Goal: Task Accomplishment & Management: Manage account settings

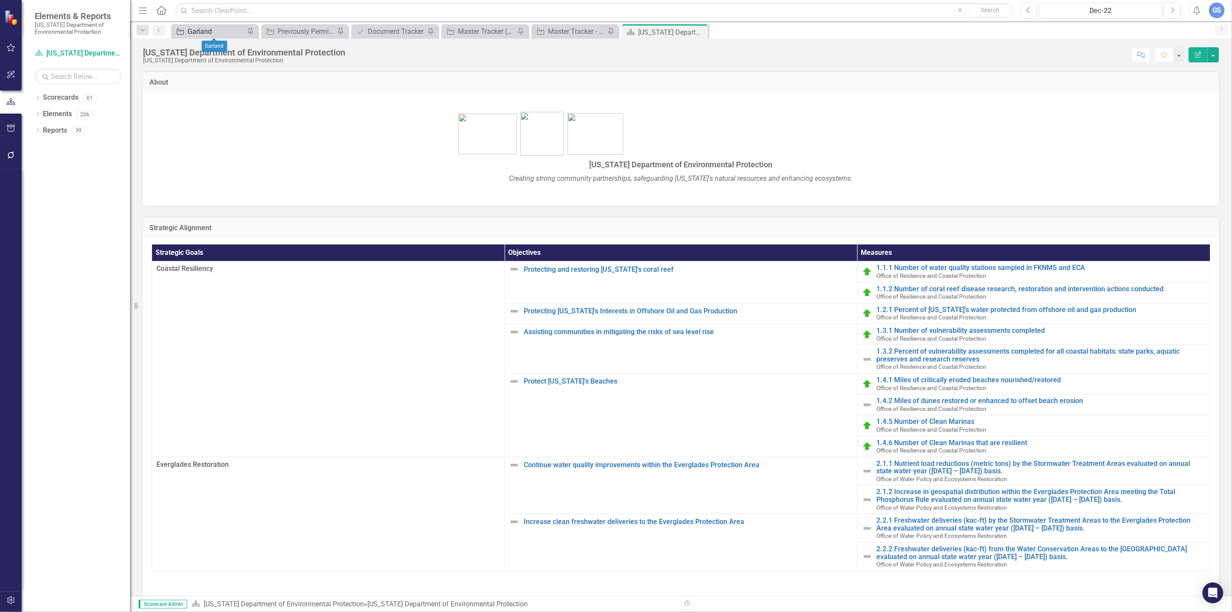
click at [214, 27] on div "Garland" at bounding box center [216, 31] width 57 height 11
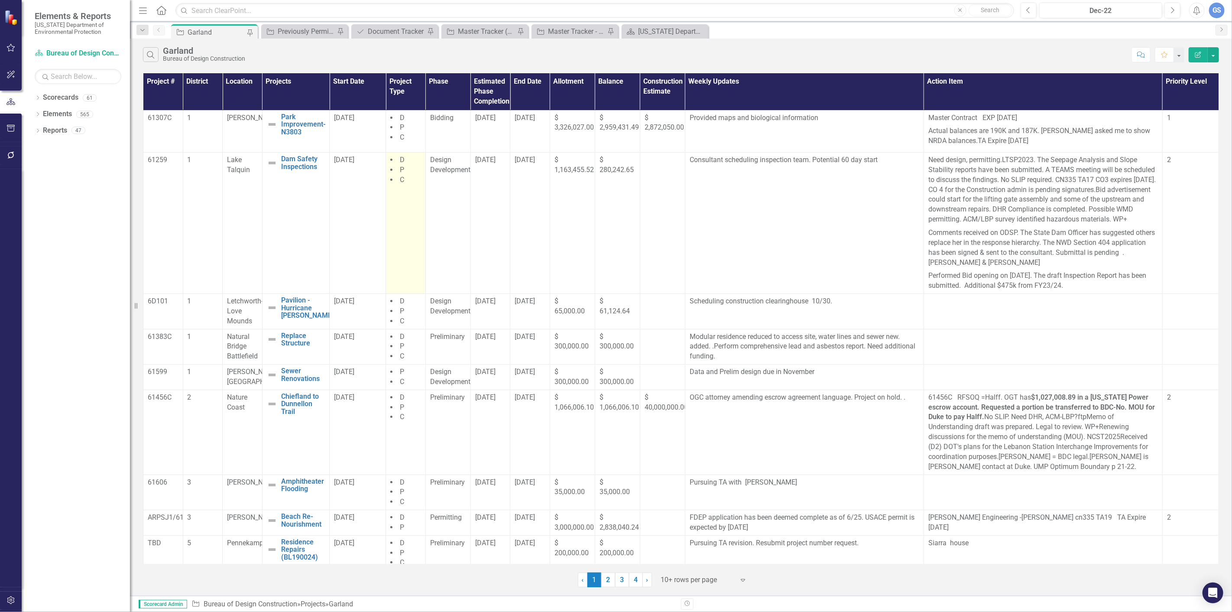
scroll to position [53, 0]
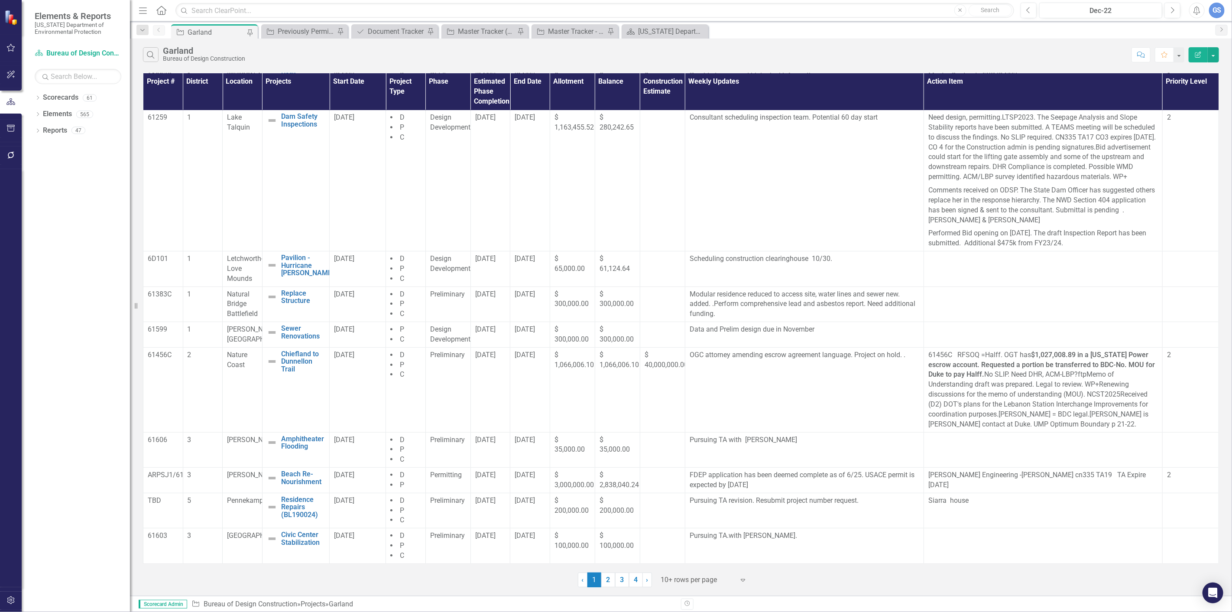
click at [635, 579] on link "4" at bounding box center [636, 579] width 14 height 15
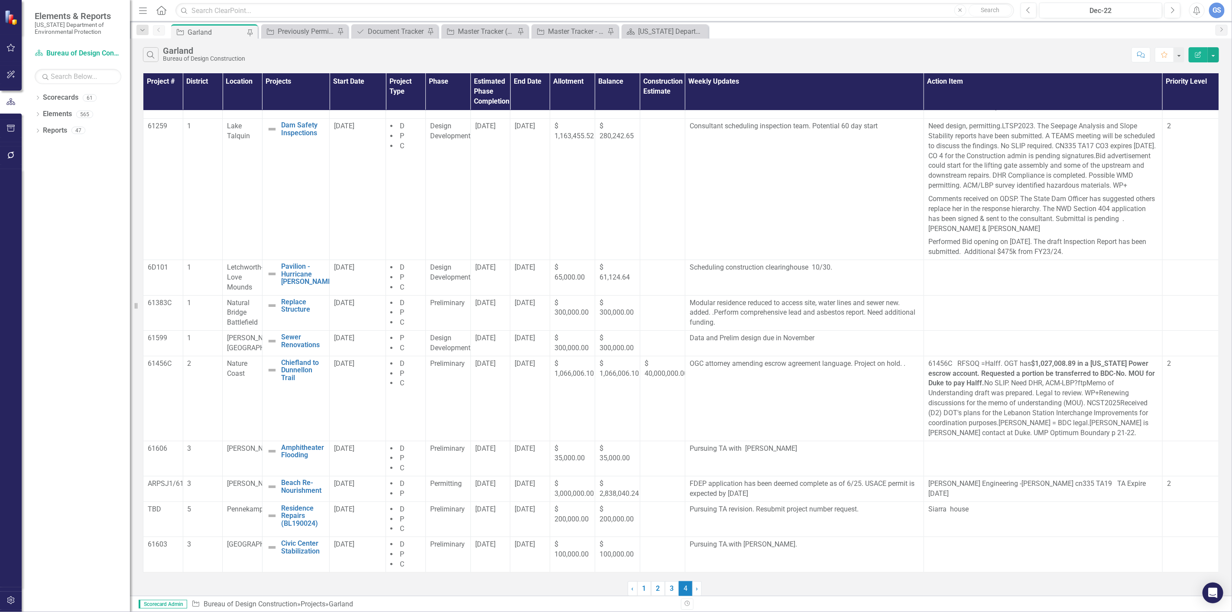
scroll to position [0, 0]
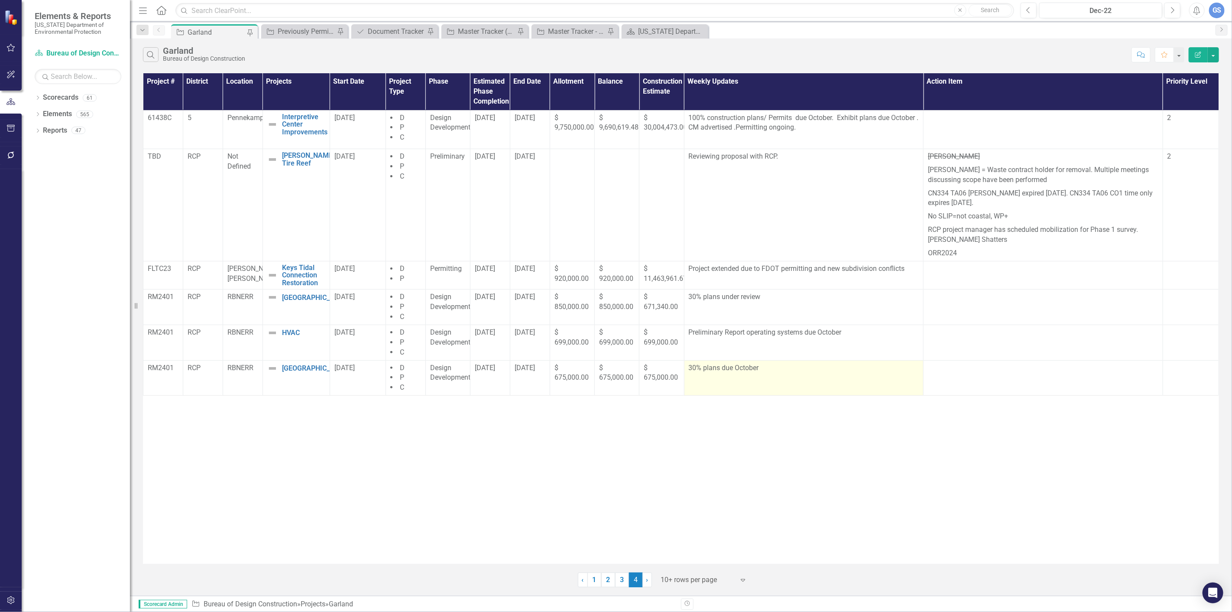
click at [758, 377] on td "30% plans due October" at bounding box center [804, 378] width 240 height 36
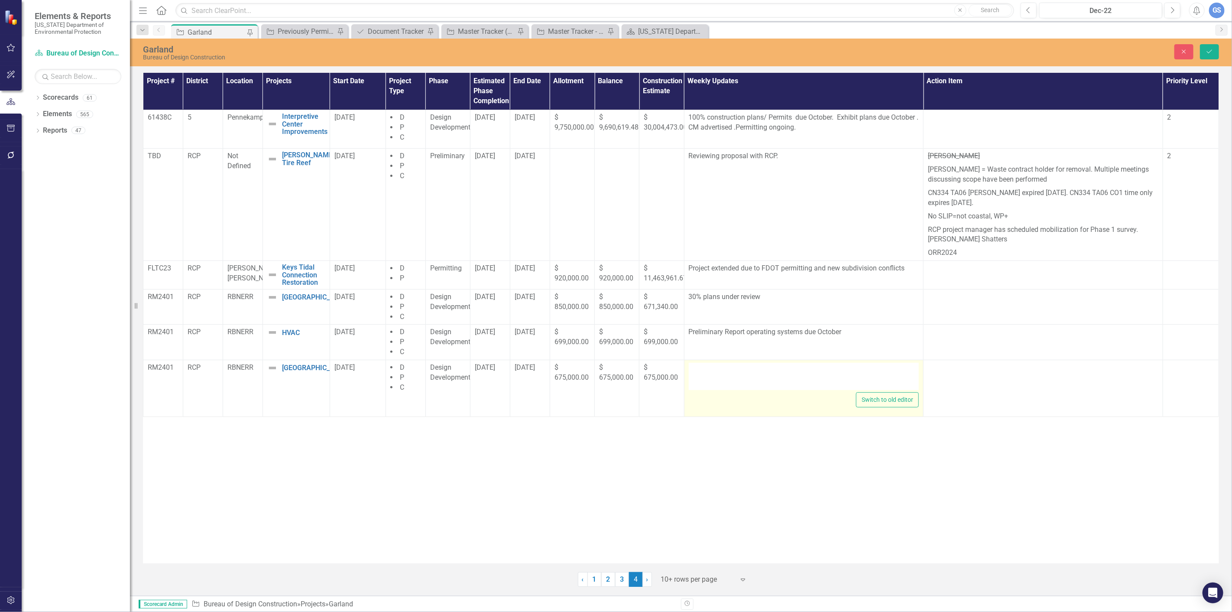
type textarea "<p>30% plans due October&nbsp;</p>"
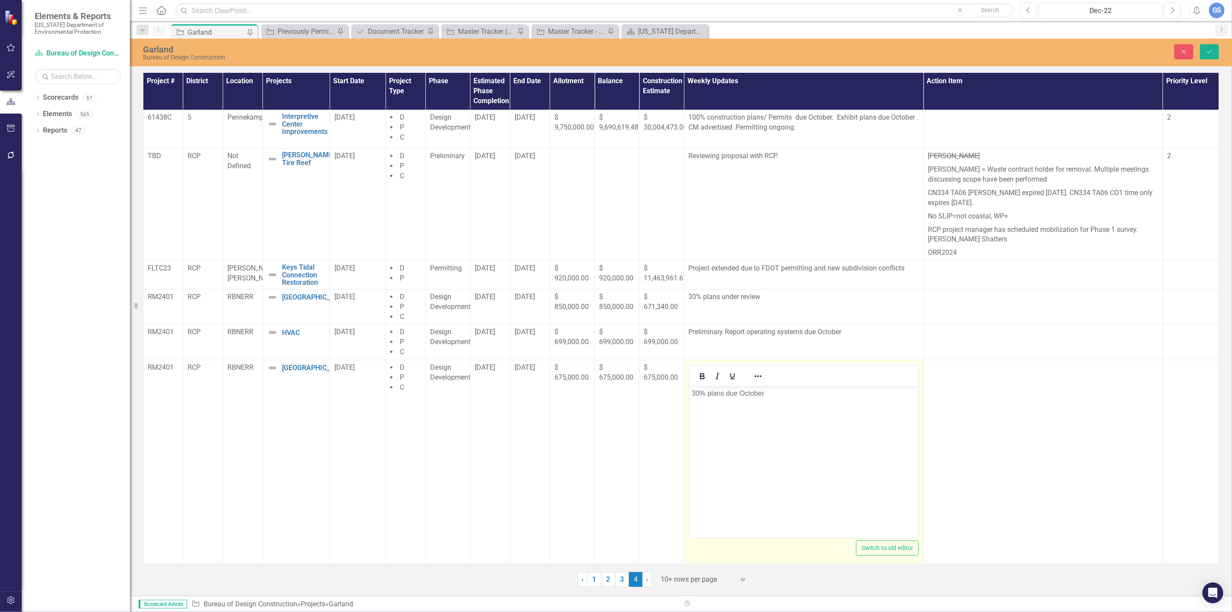
click at [769, 393] on p "30% plans due October" at bounding box center [803, 393] width 224 height 10
click at [1211, 44] on button "Save" at bounding box center [1209, 51] width 19 height 15
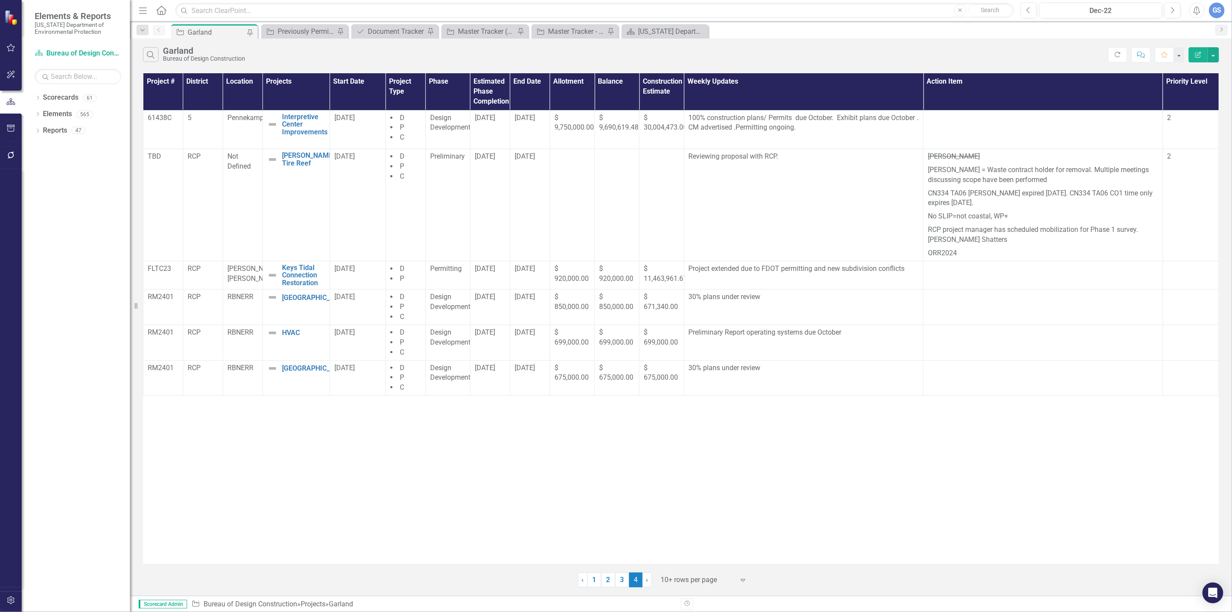
click at [619, 578] on link "3" at bounding box center [622, 579] width 14 height 15
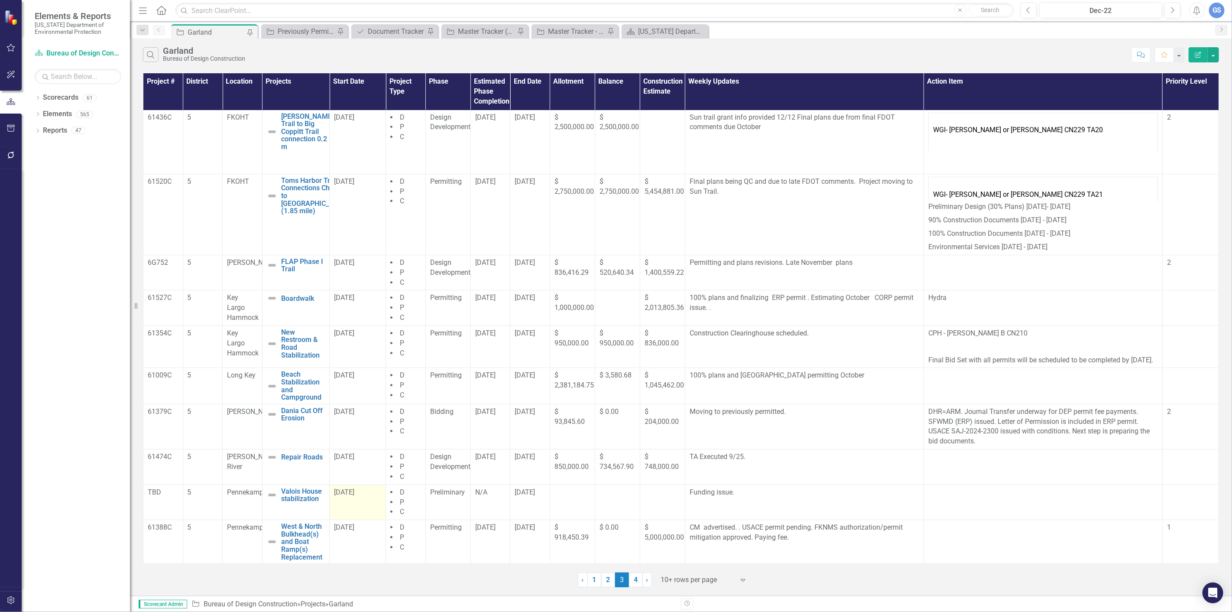
scroll to position [11, 0]
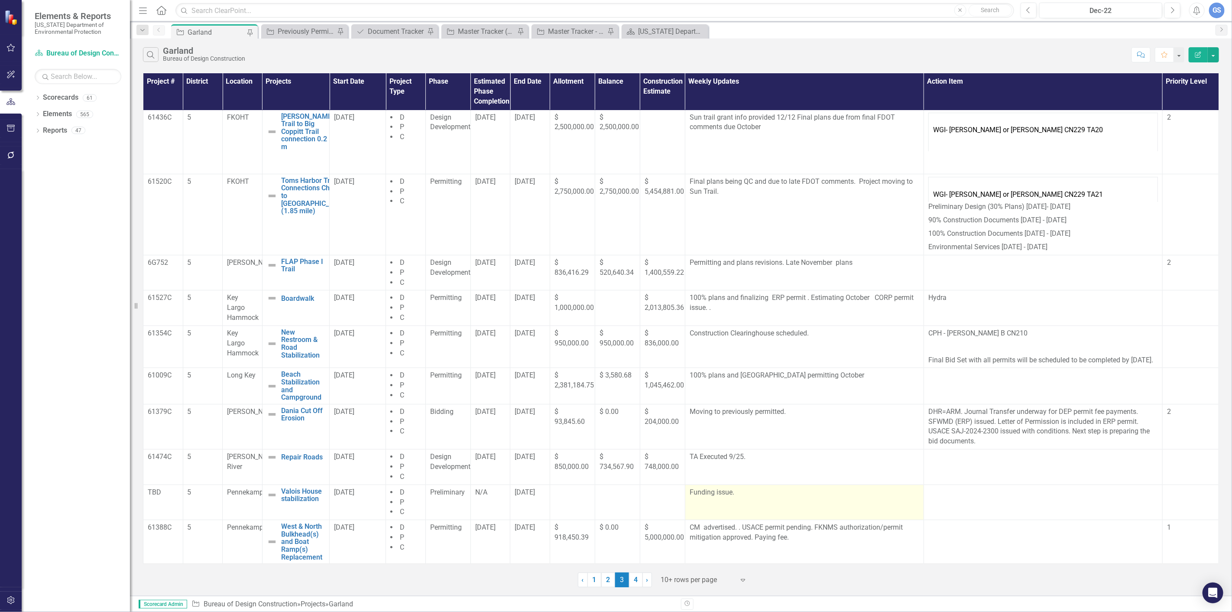
click at [732, 492] on p "Funding issue." at bounding box center [804, 492] width 230 height 10
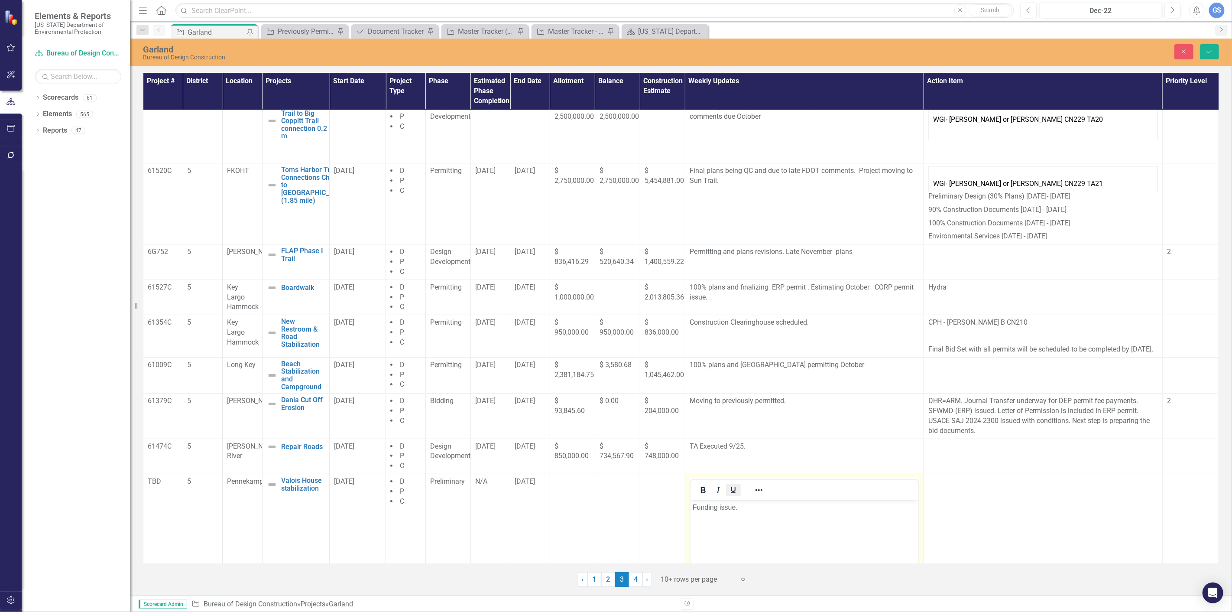
scroll to position [0, 0]
click at [741, 510] on p "Funding issue." at bounding box center [803, 507] width 223 height 10
click at [1209, 51] on icon "Save" at bounding box center [1209, 52] width 8 height 6
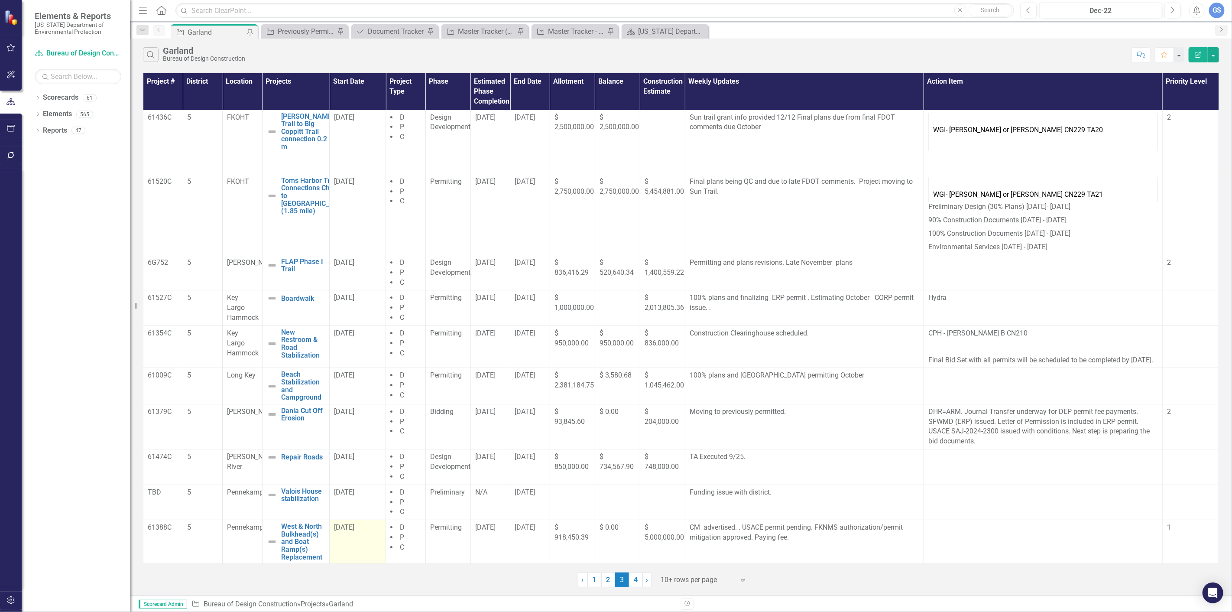
scroll to position [11, 0]
click at [607, 578] on link "2" at bounding box center [608, 579] width 14 height 15
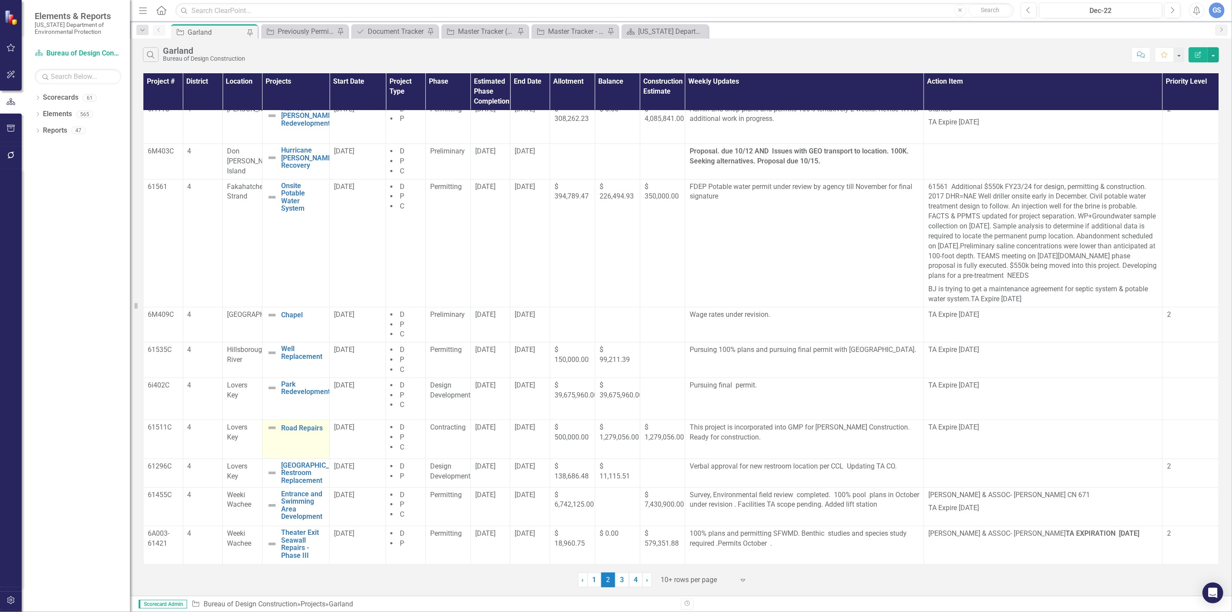
scroll to position [10, 0]
click at [620, 578] on link "3" at bounding box center [622, 579] width 14 height 15
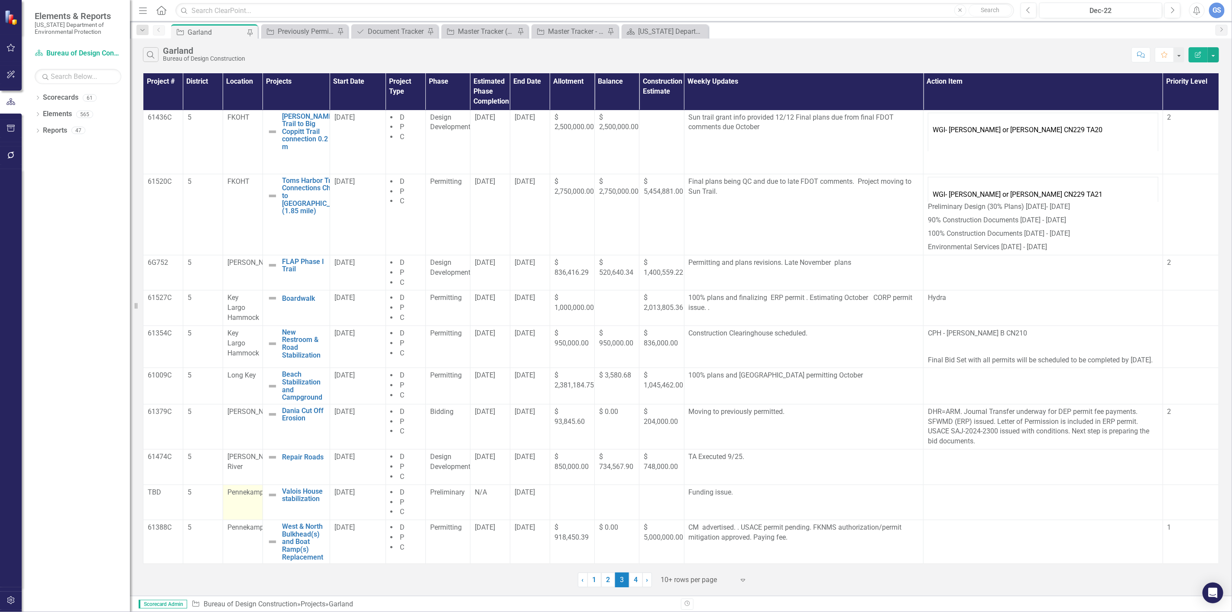
scroll to position [11, 0]
click at [637, 579] on link "4" at bounding box center [636, 579] width 14 height 15
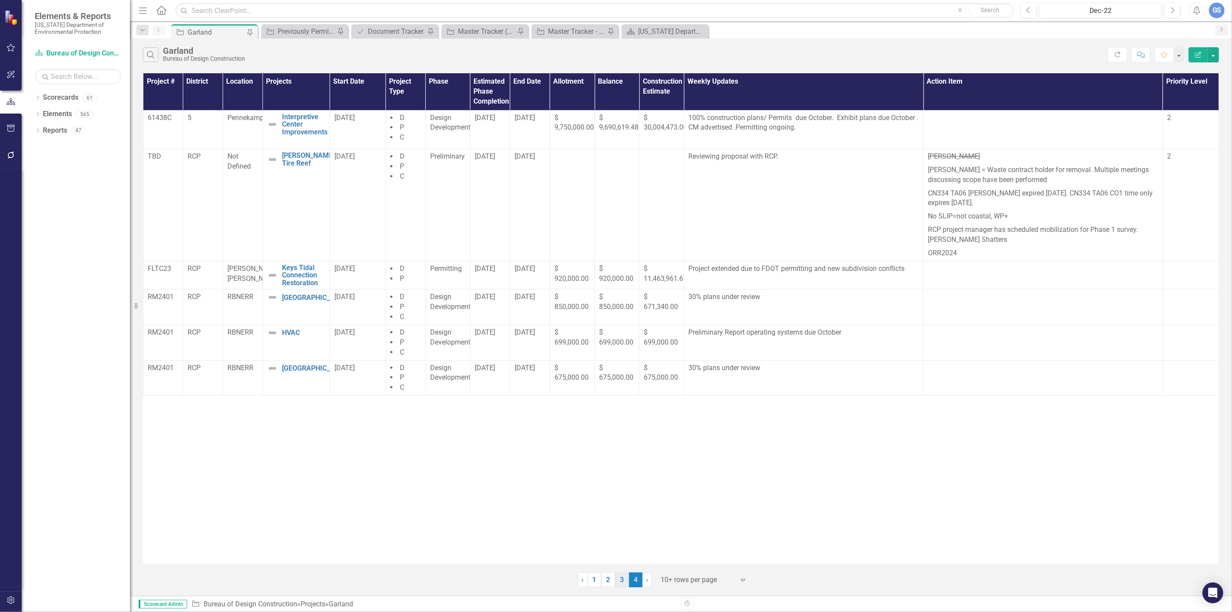
click at [620, 579] on link "3" at bounding box center [622, 579] width 14 height 15
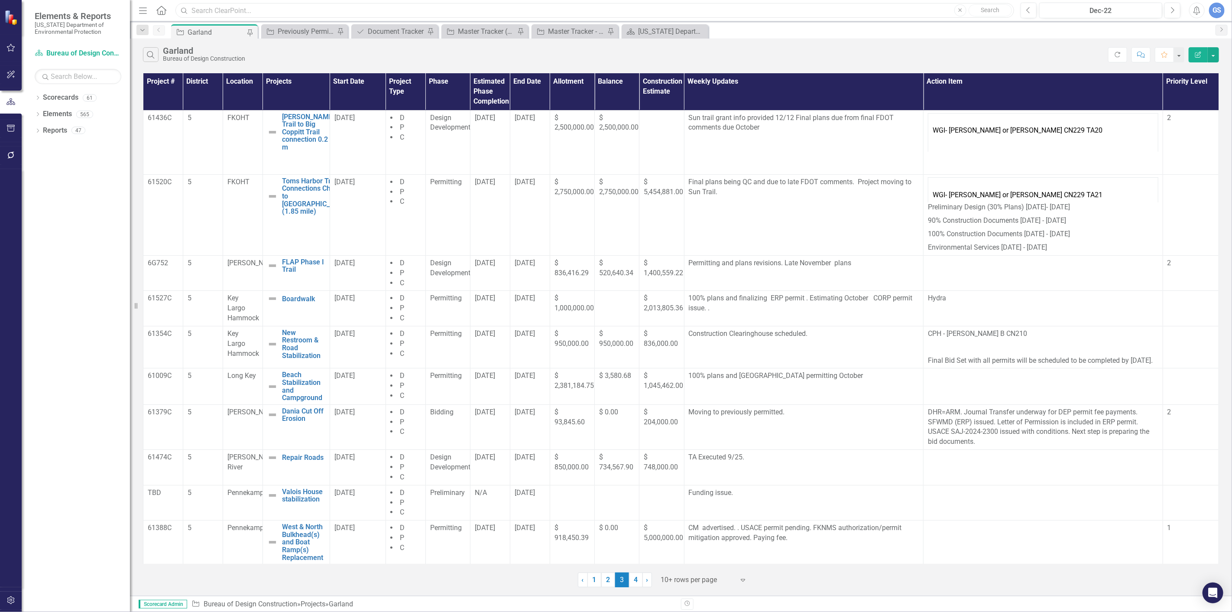
click at [196, 9] on input "text" at bounding box center [594, 10] width 838 height 15
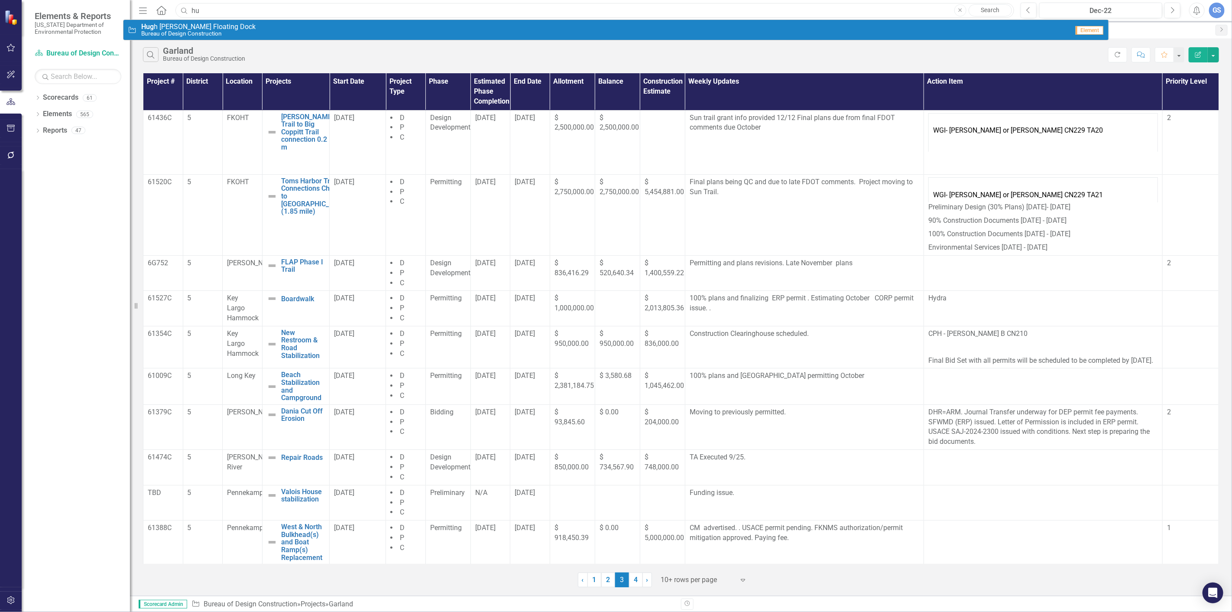
type input "h"
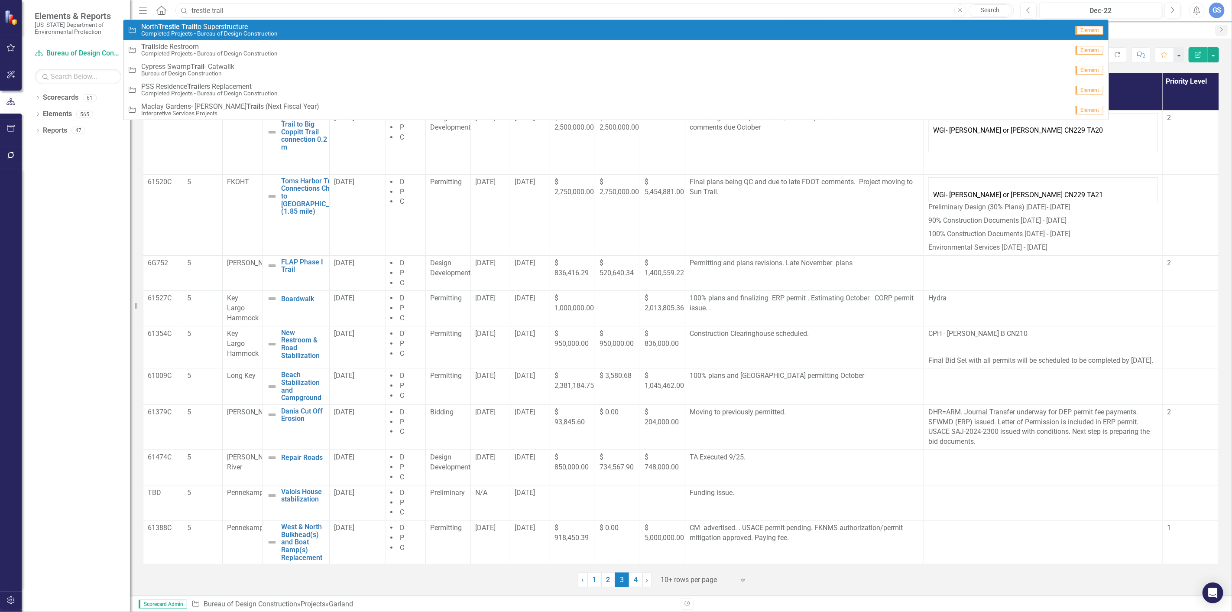
type input "trestle trail"
click at [201, 33] on small "Completed Projects - Bureau of Design Construction" at bounding box center [209, 33] width 136 height 6
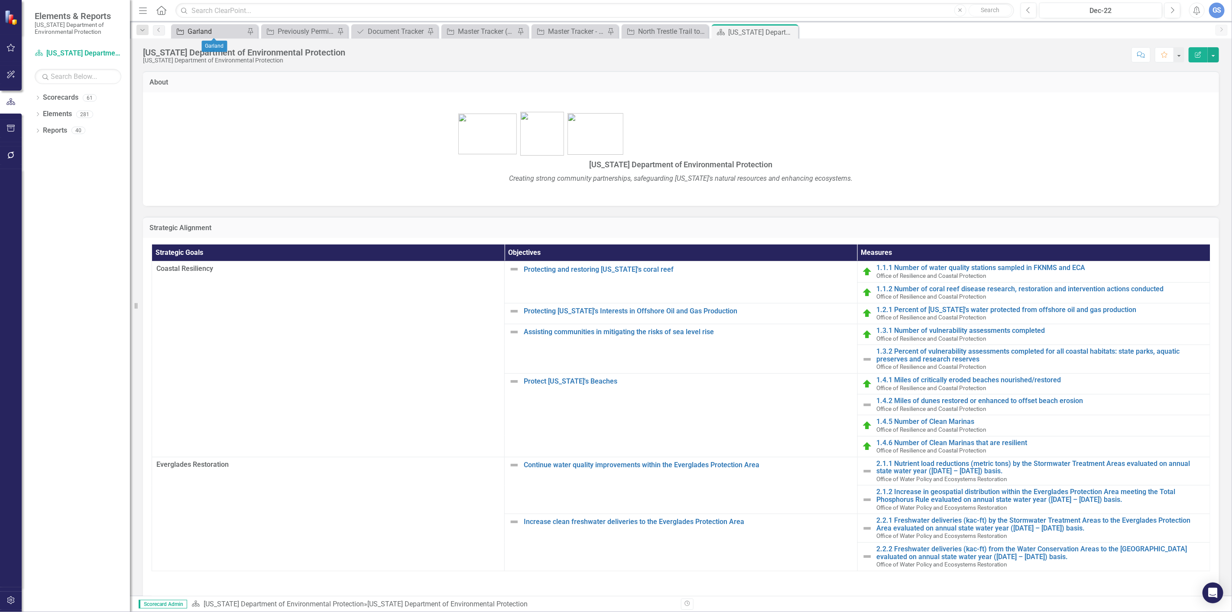
click at [231, 29] on div "Garland" at bounding box center [216, 31] width 57 height 11
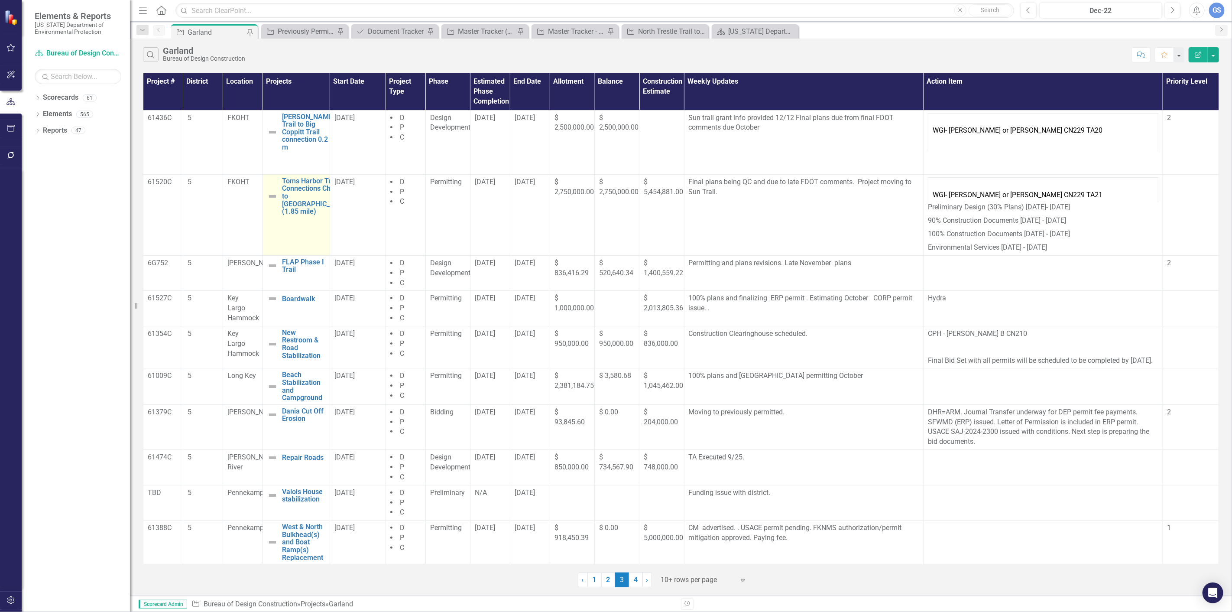
scroll to position [11, 0]
click at [633, 577] on link "4" at bounding box center [636, 579] width 14 height 15
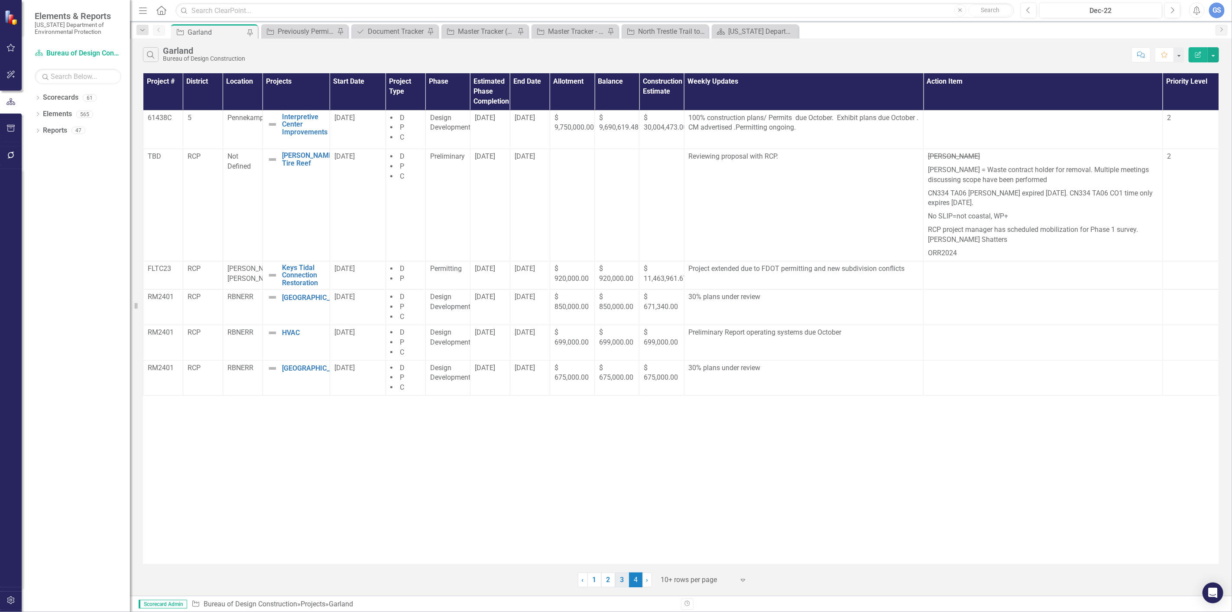
click at [620, 581] on link "3" at bounding box center [622, 579] width 14 height 15
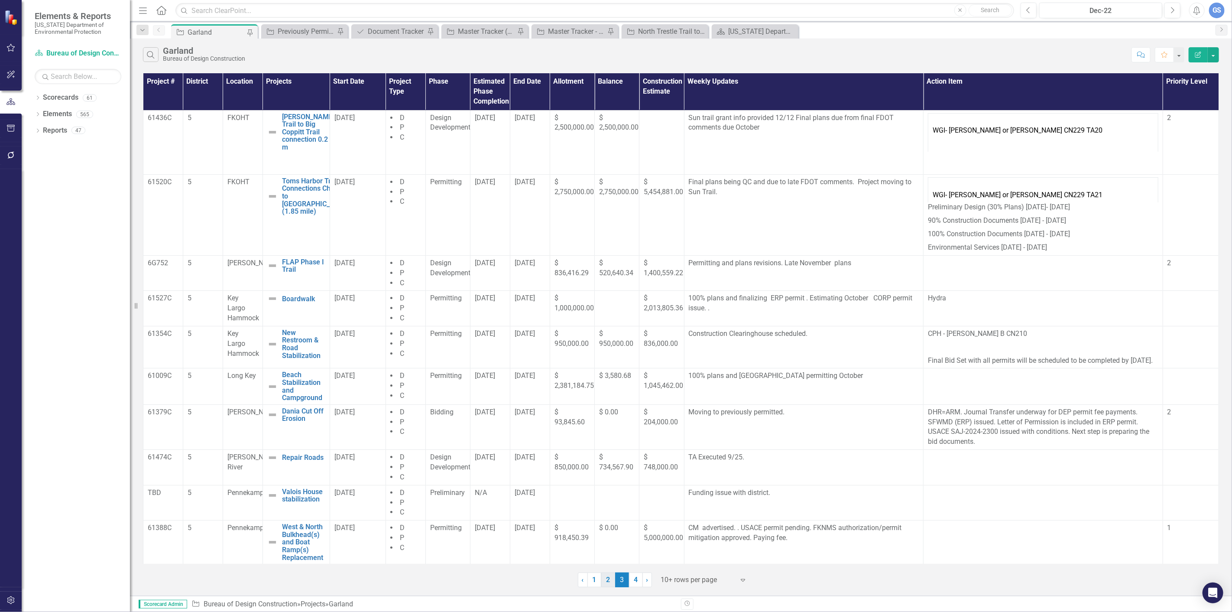
click at [605, 578] on link "2" at bounding box center [608, 579] width 14 height 15
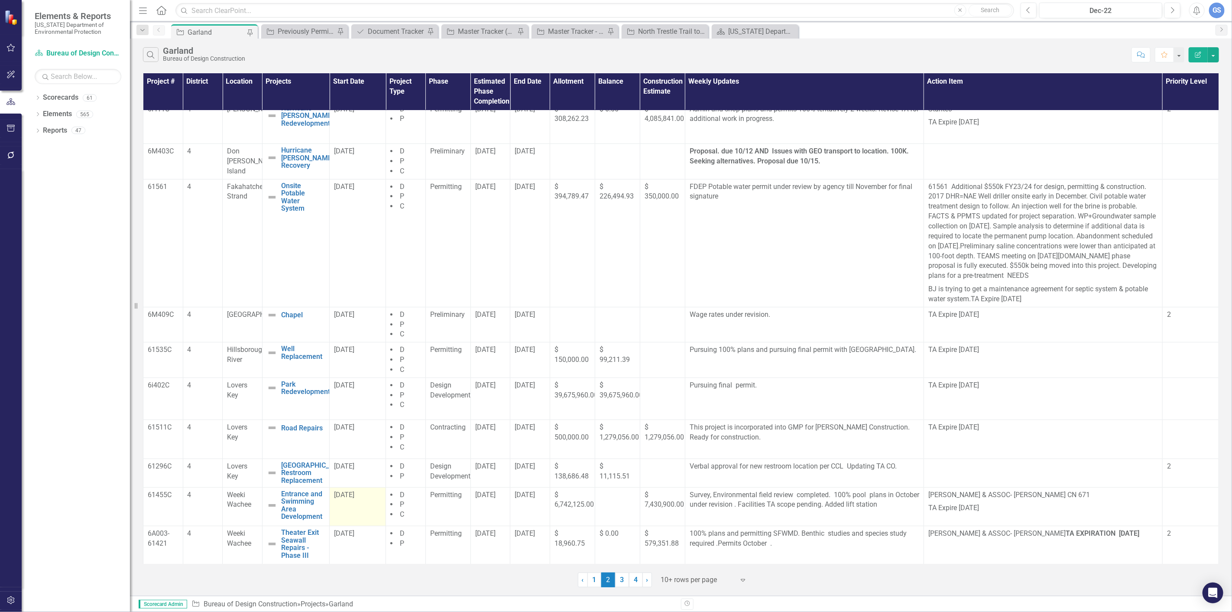
scroll to position [10, 0]
click at [597, 579] on link "1" at bounding box center [594, 579] width 14 height 15
